Goal: Information Seeking & Learning: Learn about a topic

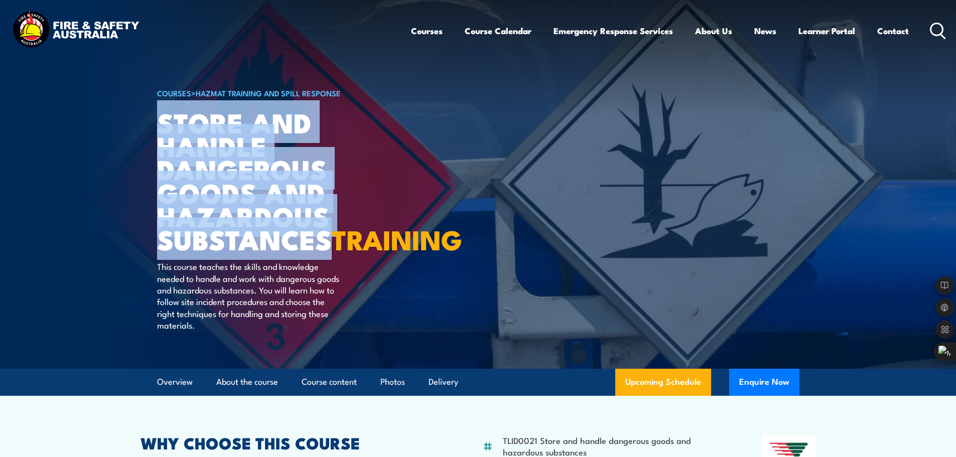
drag, startPoint x: 158, startPoint y: 117, endPoint x: 330, endPoint y: 238, distance: 210.0
click at [330, 238] on h1 "Store And Handle Dangerous Goods and Hazardous Substances TRAINING" at bounding box center [281, 180] width 248 height 140
copy h1 "Store And Handle Dangerous Goods and Hazardous Substances"
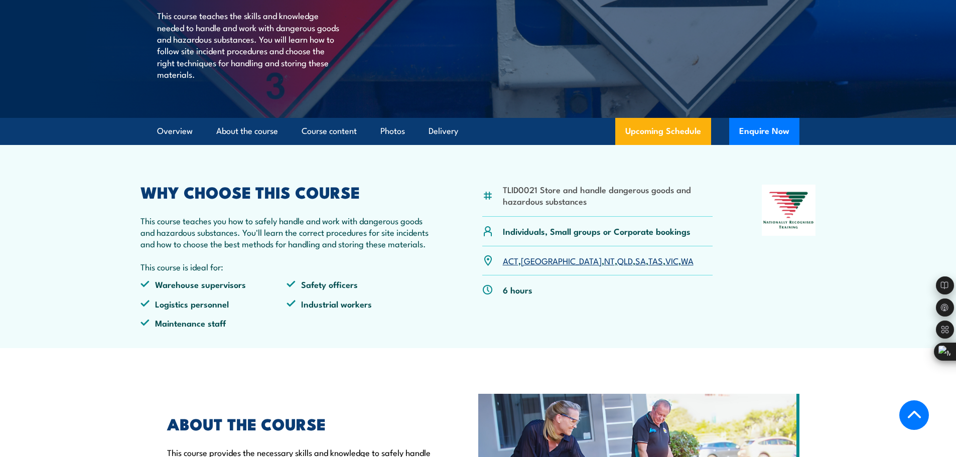
click at [546, 207] on li "TLID0021 Store and handle dangerous goods and hazardous substances" at bounding box center [608, 196] width 210 height 24
drag, startPoint x: 539, startPoint y: 213, endPoint x: 590, endPoint y: 225, distance: 52.2
click at [590, 207] on li "TLID0021 Store and handle dangerous goods and hazardous substances" at bounding box center [608, 196] width 210 height 24
click at [529, 207] on li "TLID0021 Store and handle dangerous goods and hazardous substances" at bounding box center [608, 196] width 210 height 24
drag, startPoint x: 503, startPoint y: 211, endPoint x: 596, endPoint y: 221, distance: 93.3
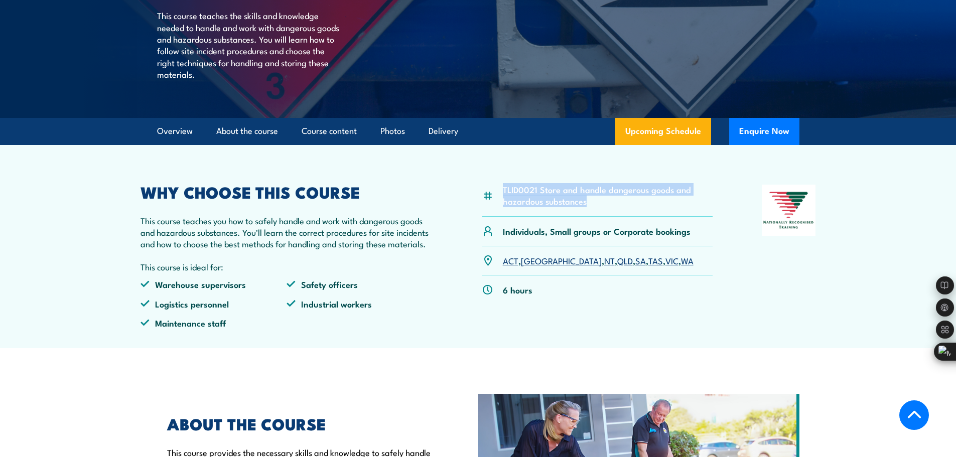
click at [596, 207] on li "TLID0021 Store and handle dangerous goods and hazardous substances" at bounding box center [608, 196] width 210 height 24
copy li "TLID0021 Store and handle dangerous goods and hazardous substances"
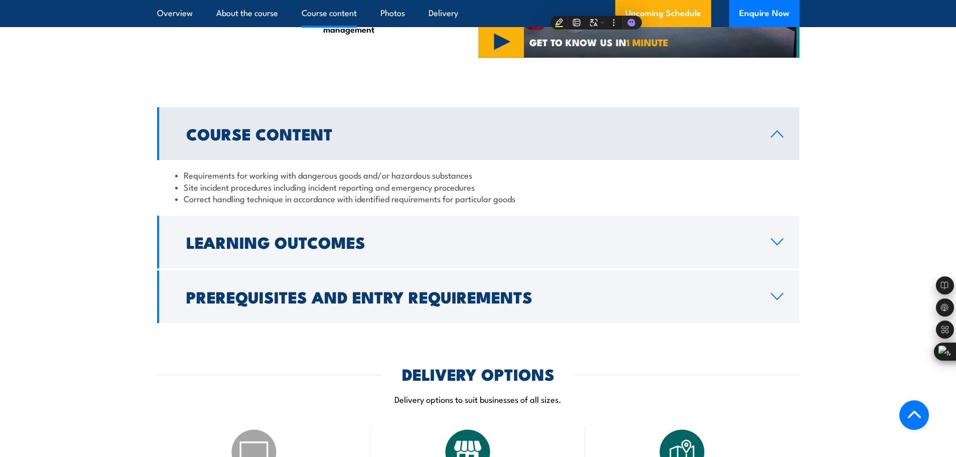
scroll to position [1204, 0]
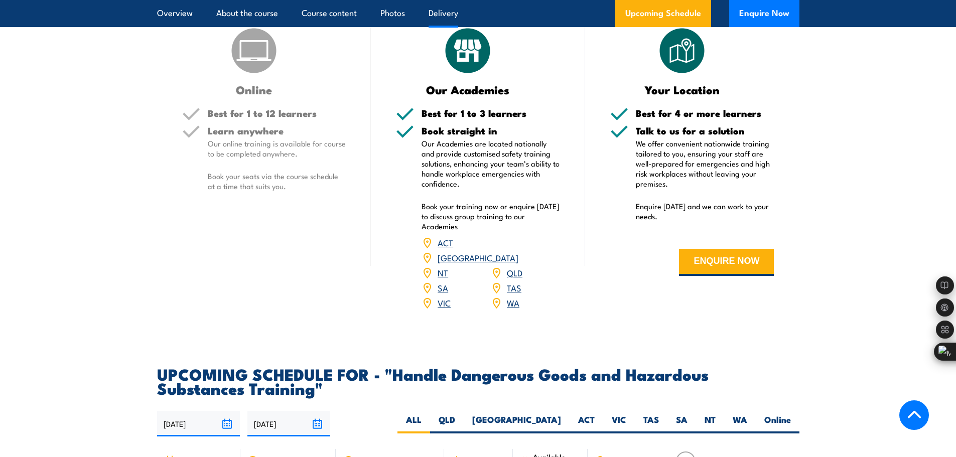
click at [518, 263] on link "[GEOGRAPHIC_DATA]" at bounding box center [477, 257] width 81 height 12
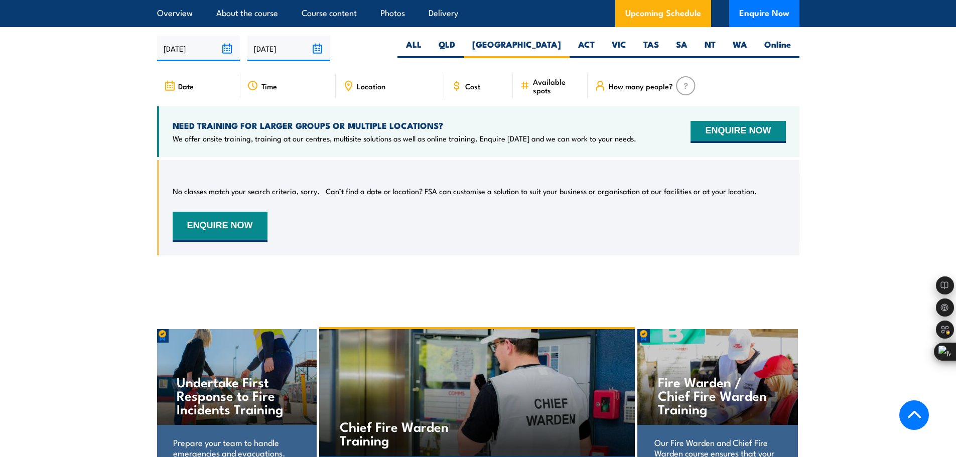
click at [375, 90] on span "Location" at bounding box center [371, 86] width 29 height 9
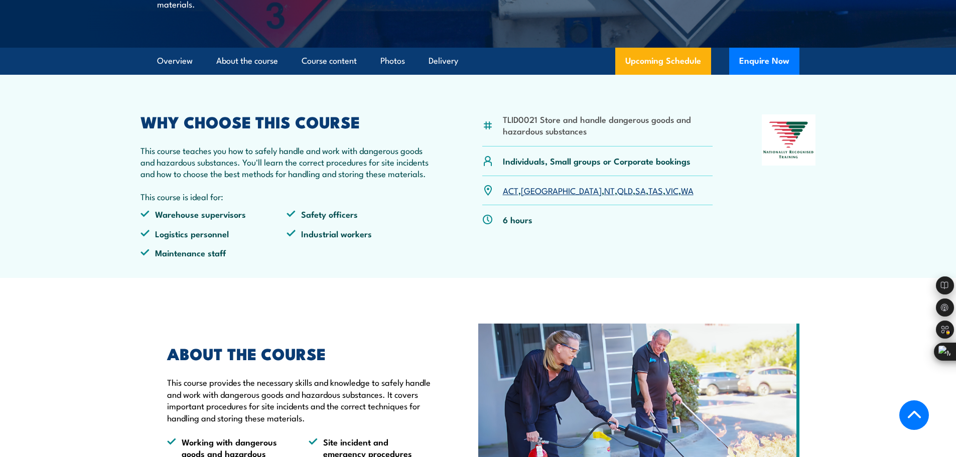
scroll to position [371, 0]
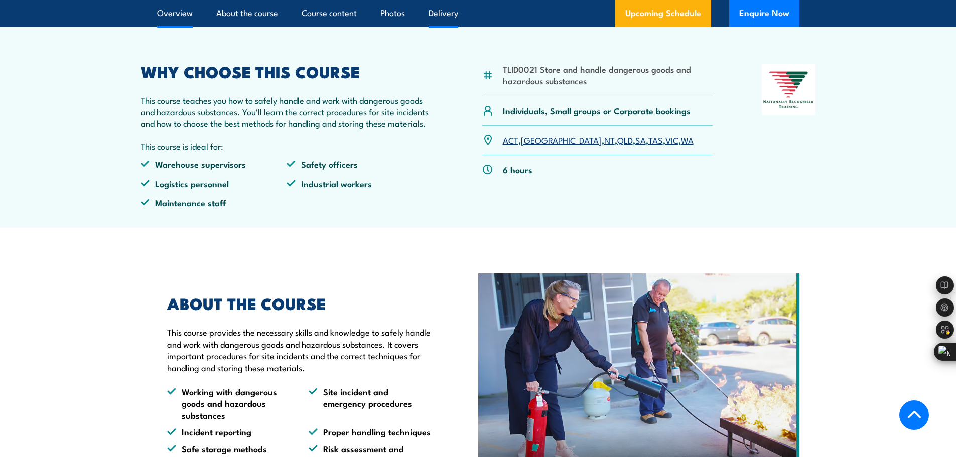
click at [445, 27] on link "Delivery" at bounding box center [443, 13] width 30 height 27
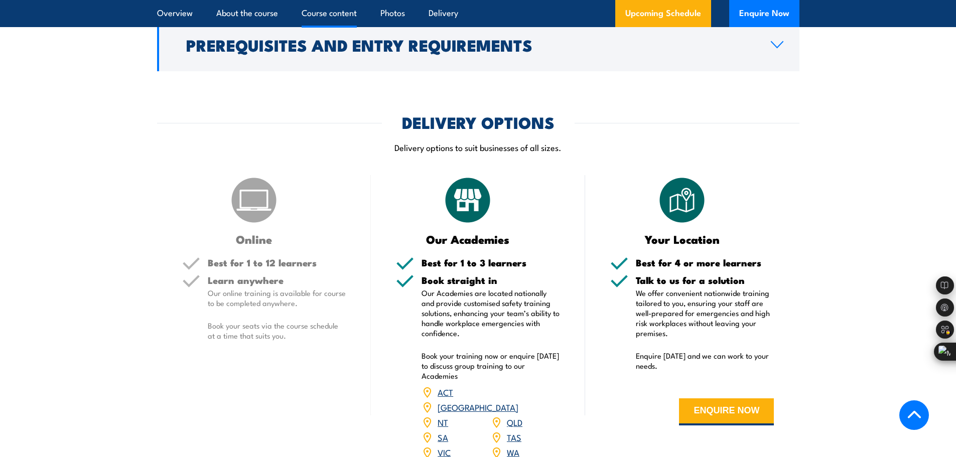
scroll to position [1130, 0]
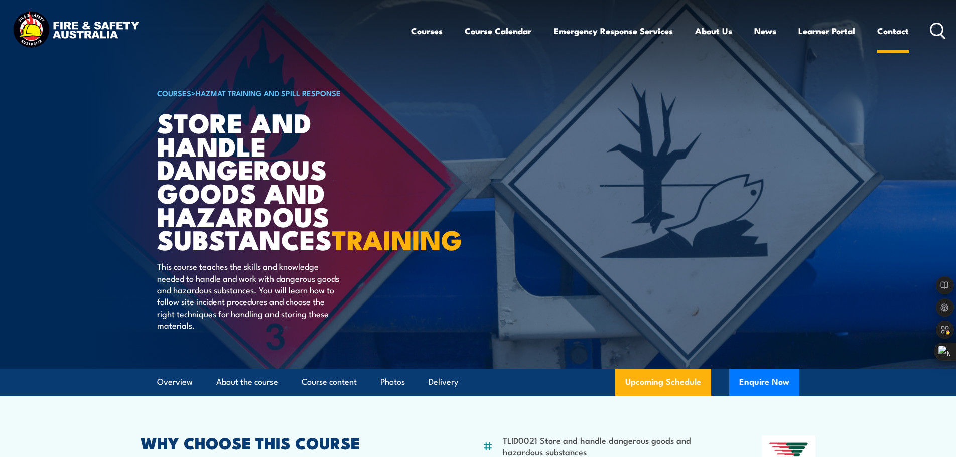
click at [898, 29] on link "Contact" at bounding box center [893, 31] width 32 height 27
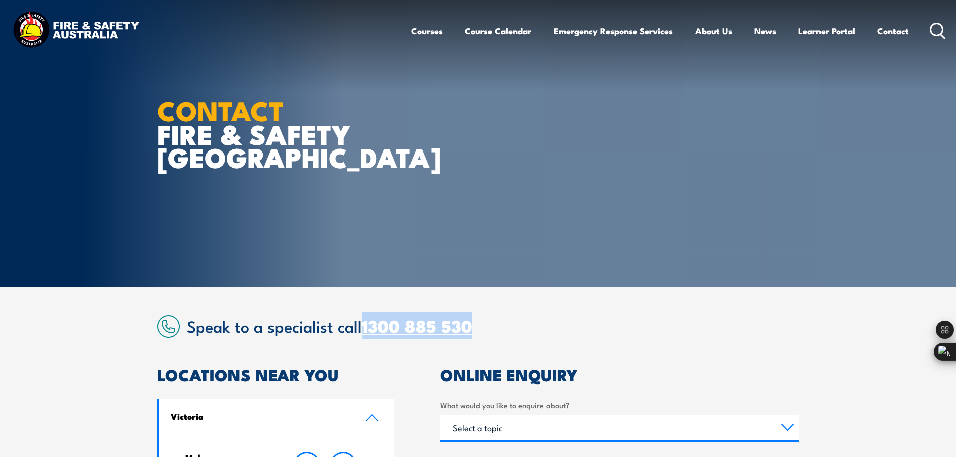
drag, startPoint x: 498, startPoint y: 322, endPoint x: 367, endPoint y: 325, distance: 130.5
click at [367, 325] on h2 "Speak to a specialist call [PHONE_NUMBER]" at bounding box center [493, 326] width 612 height 18
copy link "1300 885 530"
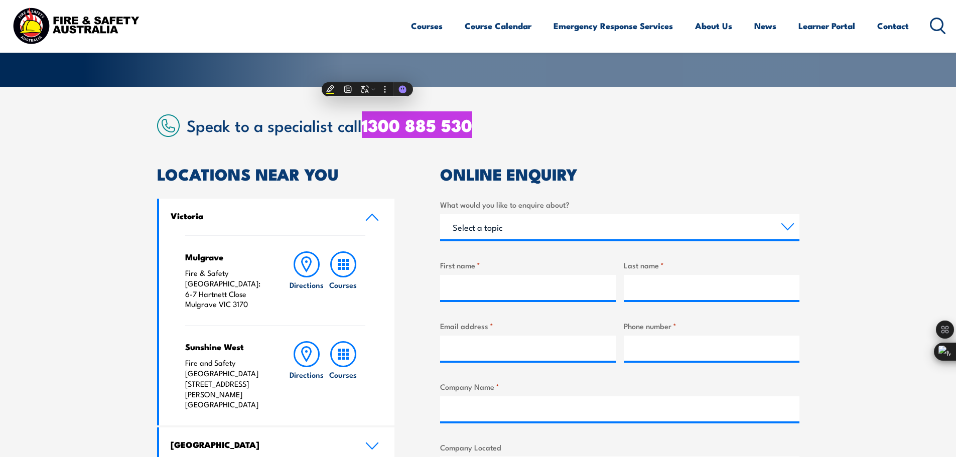
scroll to position [301, 0]
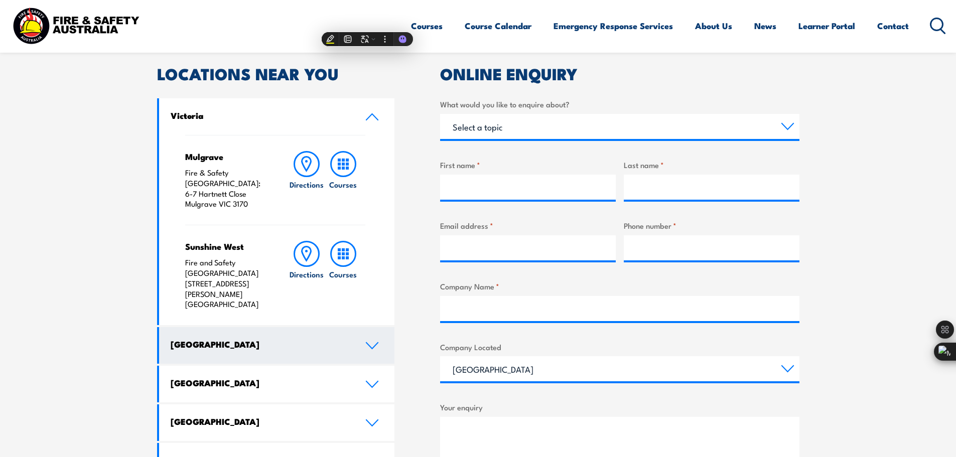
click at [200, 339] on h4 "[GEOGRAPHIC_DATA]" at bounding box center [261, 344] width 180 height 11
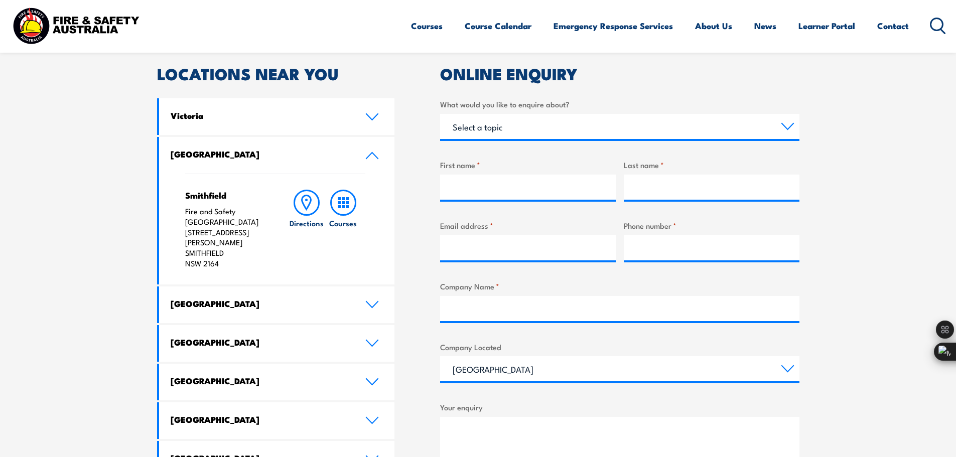
drag, startPoint x: 187, startPoint y: 220, endPoint x: 226, endPoint y: 255, distance: 52.6
click at [226, 255] on p "Fire and Safety Australia [STREET_ADDRESS][PERSON_NAME]" at bounding box center [227, 237] width 84 height 63
copy p "[STREET_ADDRESS][PERSON_NAME]"
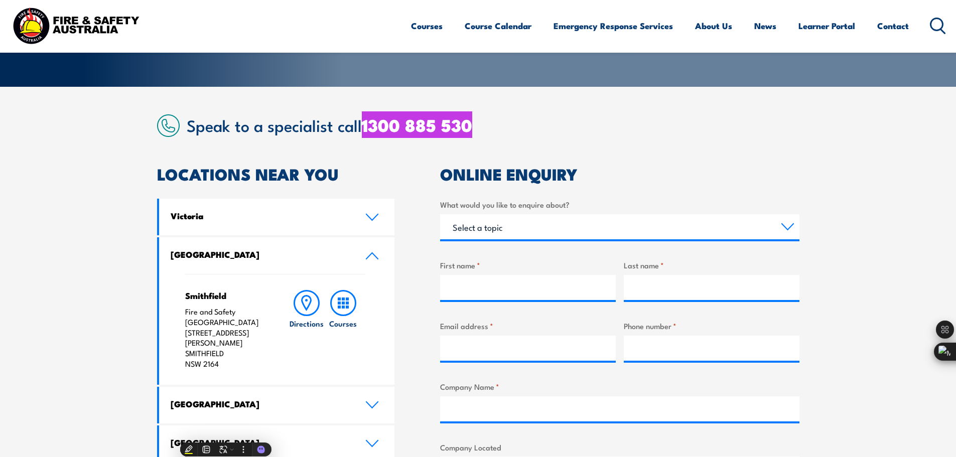
scroll to position [0, 0]
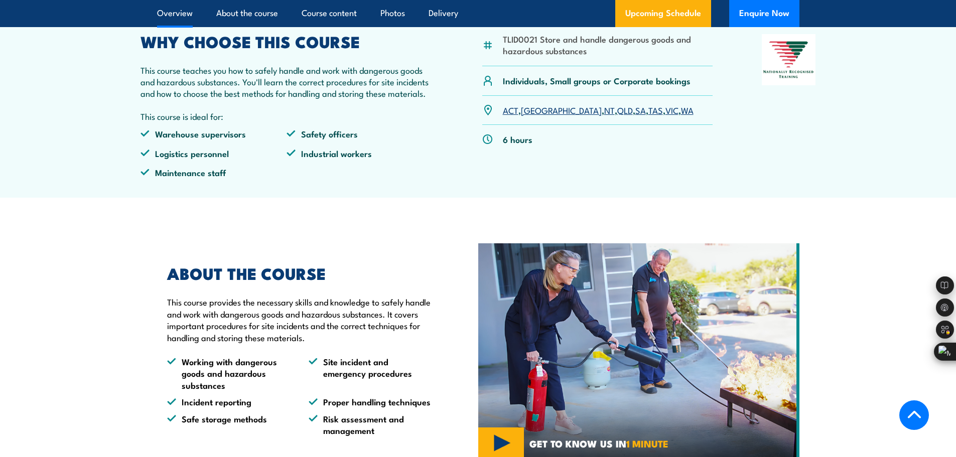
drag, startPoint x: 163, startPoint y: 102, endPoint x: 149, endPoint y: 107, distance: 14.9
click at [152, 99] on p "This course teaches you how to safely handle and work with dangerous goods and …" at bounding box center [286, 81] width 293 height 35
click at [146, 97] on p "This course teaches you how to safely handle and work with dangerous goods and …" at bounding box center [286, 81] width 293 height 35
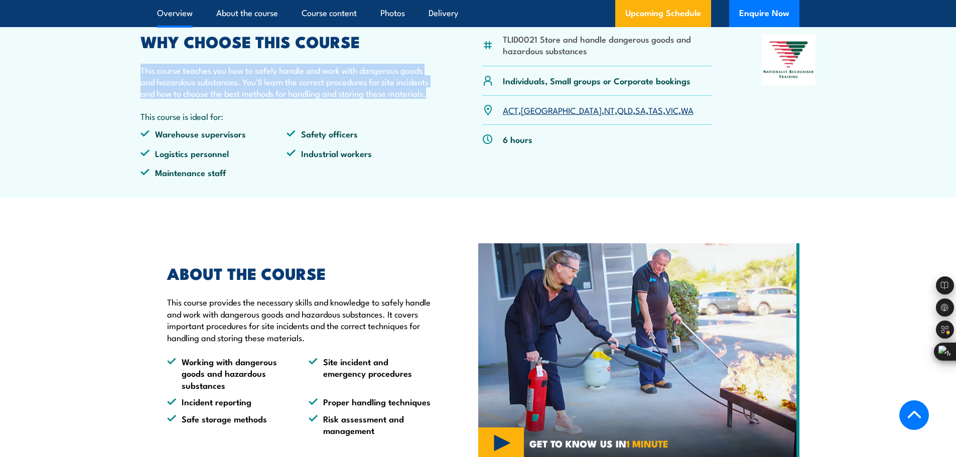
drag, startPoint x: 141, startPoint y: 90, endPoint x: 440, endPoint y: 113, distance: 299.4
click at [440, 113] on div "TLID0021 Store and handle dangerous goods and hazardous substances Individuals,…" at bounding box center [477, 110] width 675 height 152
copy p "This course teaches you how to safely handle and work with dangerous goods and …"
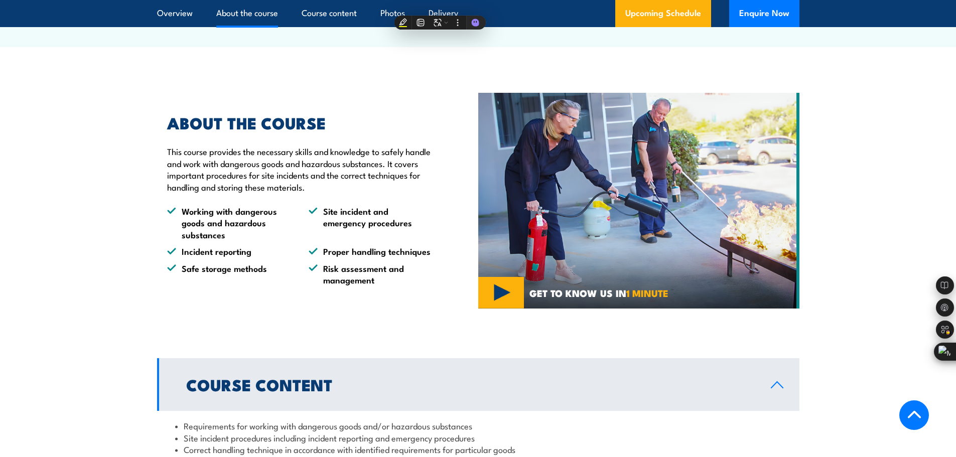
scroll to position [702, 0]
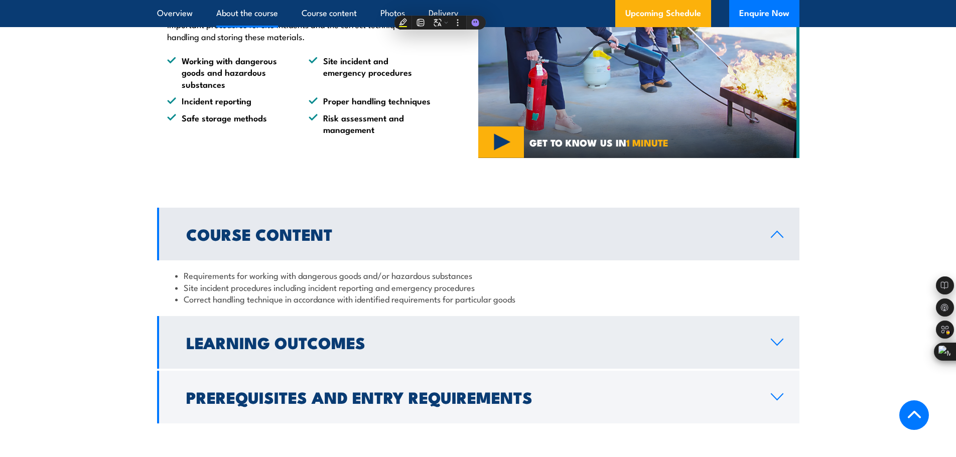
click at [236, 349] on h2 "Learning Outcomes" at bounding box center [470, 342] width 568 height 14
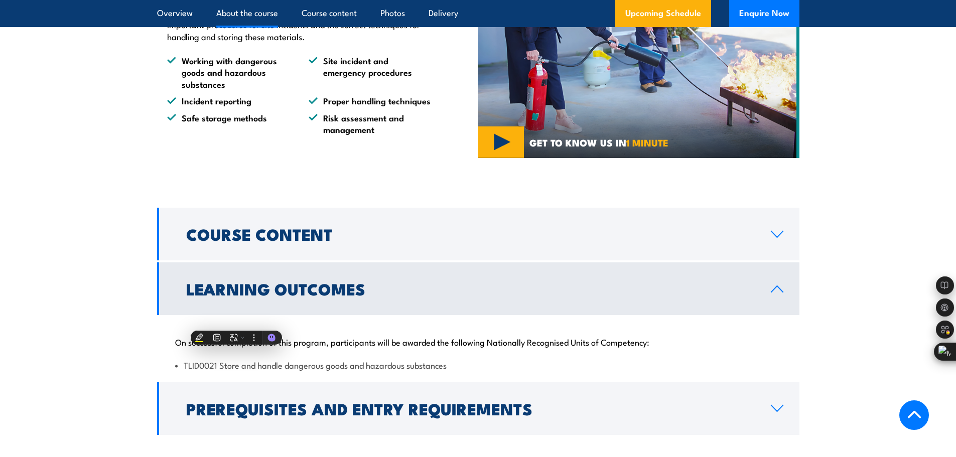
scroll to position [752, 0]
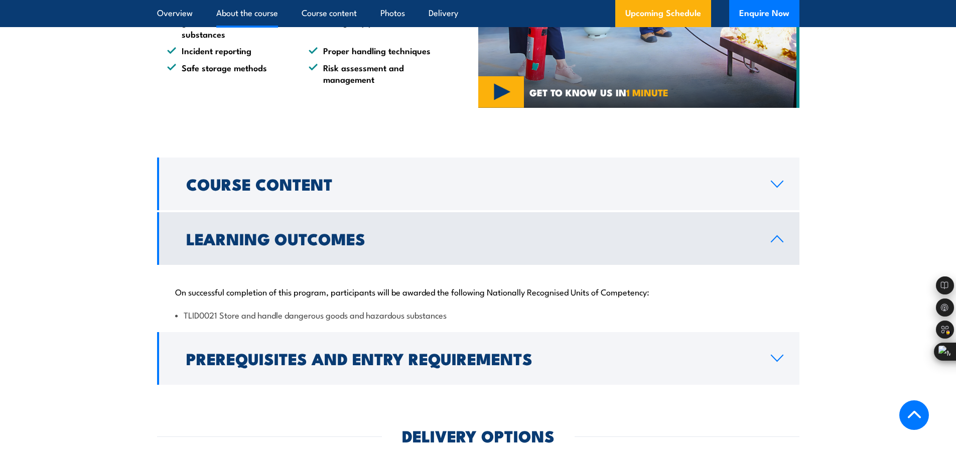
click at [144, 306] on section "Course Content Requirements for working with dangerous goods and/or hazardous s…" at bounding box center [478, 271] width 956 height 227
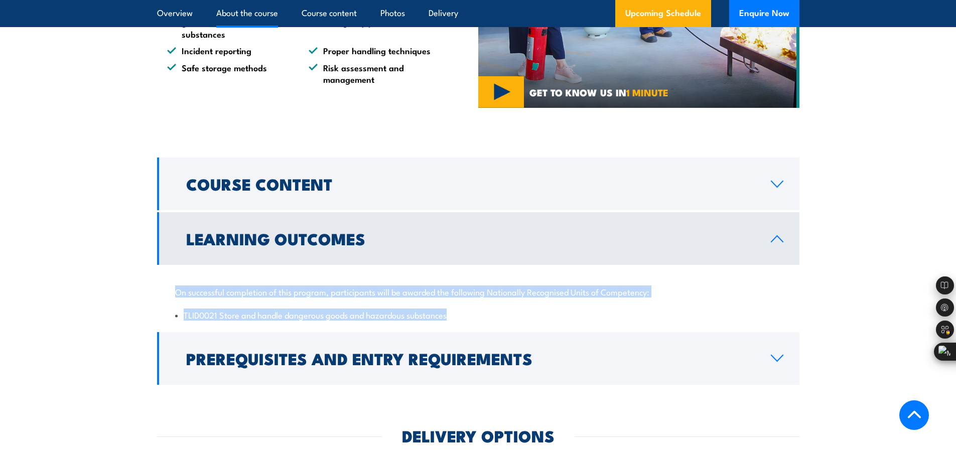
drag, startPoint x: 176, startPoint y: 313, endPoint x: 480, endPoint y: 334, distance: 304.7
click at [480, 330] on div "On successful completion of this program, participants will be awarded the foll…" at bounding box center [478, 297] width 642 height 65
copy div "On successful completion of this program, participants will be awarded the foll…"
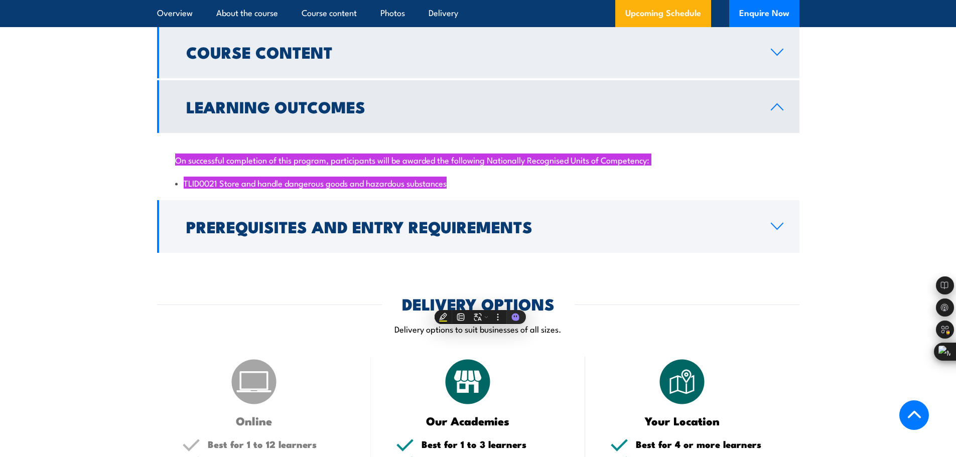
scroll to position [784, 0]
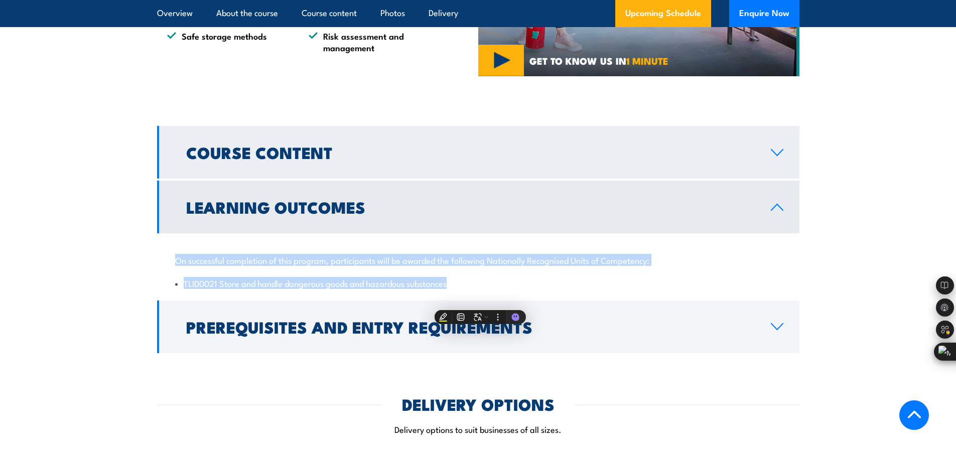
click at [280, 159] on h2 "Course Content" at bounding box center [470, 152] width 568 height 14
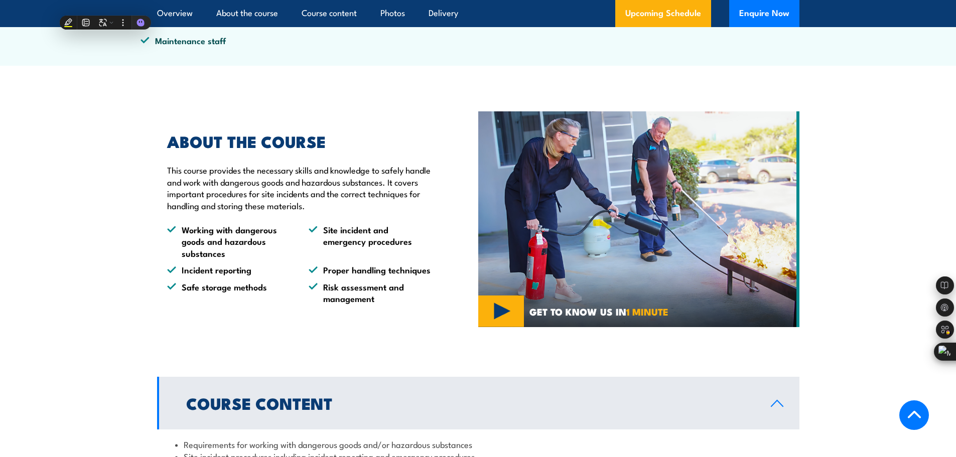
scroll to position [333, 0]
